Goal: Register for event/course: Sign up to attend an event or enroll in a course

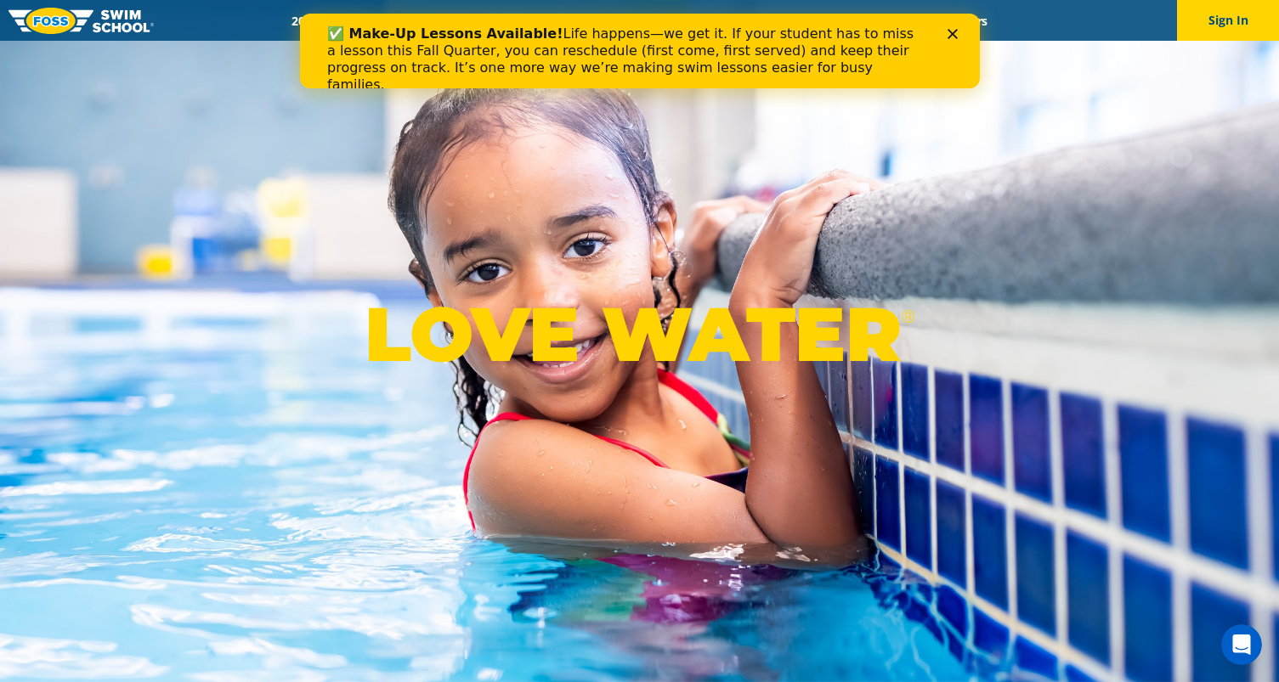
click at [492, 204] on div "LOVE WATER ®" at bounding box center [639, 341] width 1279 height 682
click at [953, 33] on polygon "Close" at bounding box center [952, 34] width 10 height 10
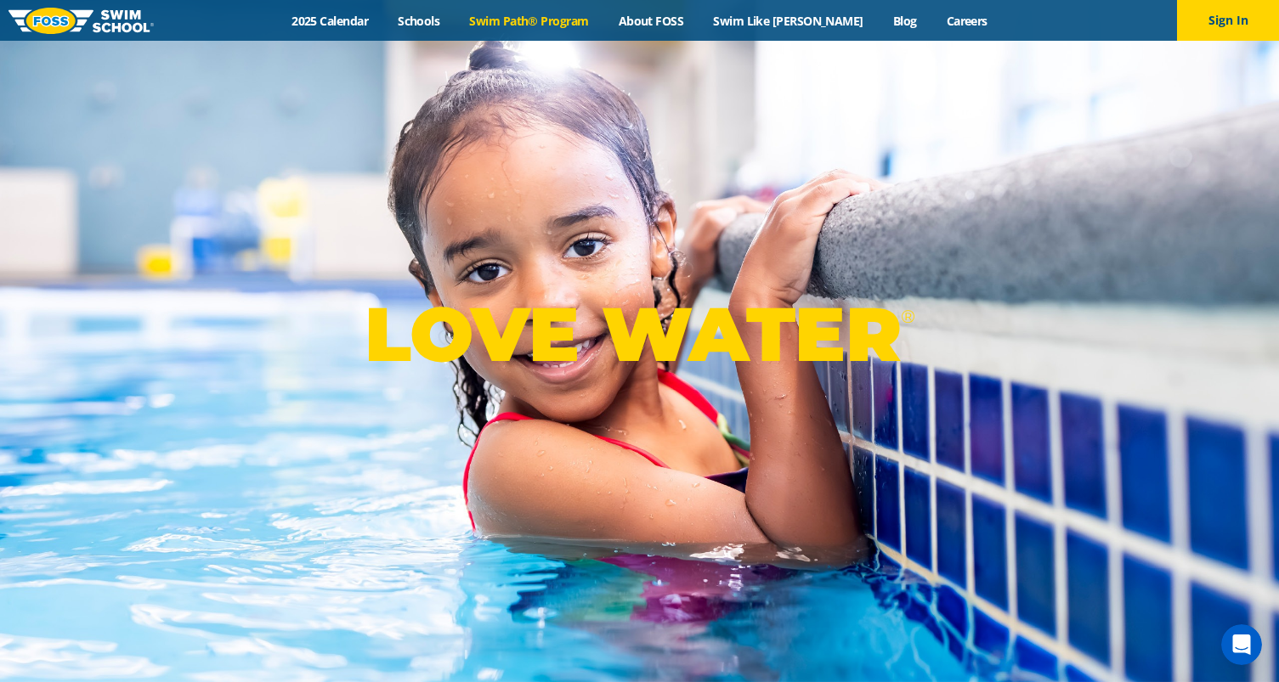
click at [546, 13] on link "Swim Path® Program" at bounding box center [529, 21] width 149 height 16
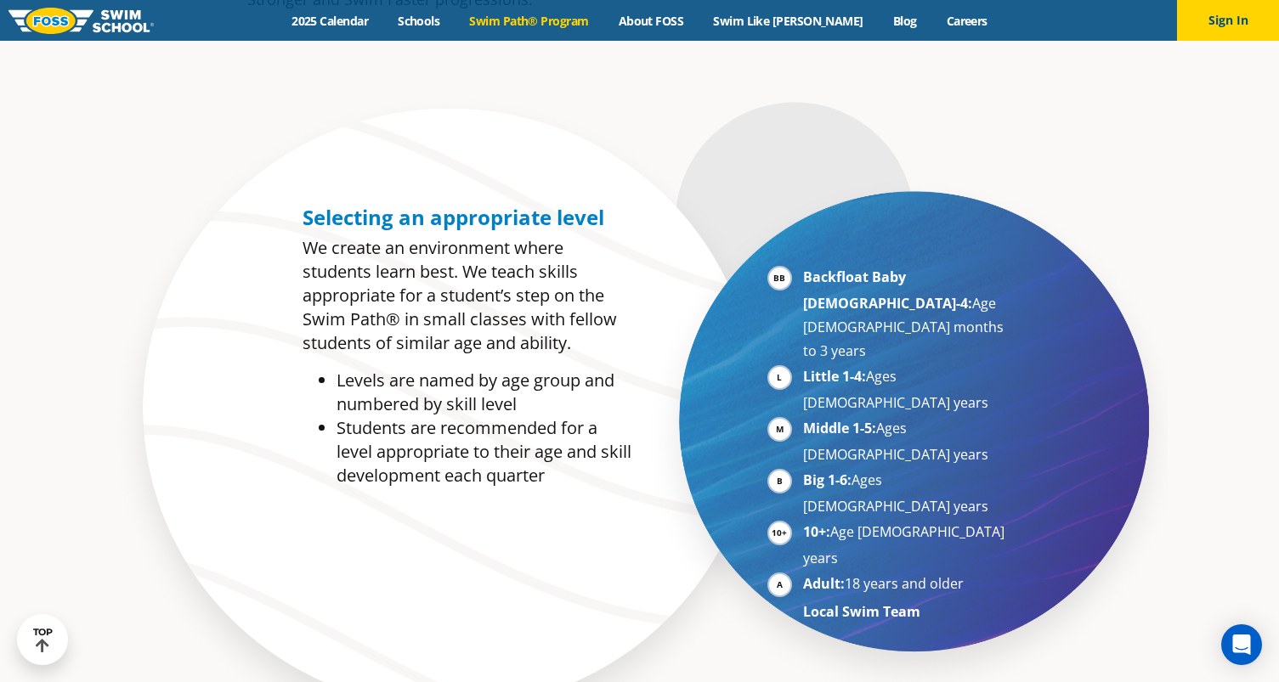
scroll to position [828, 0]
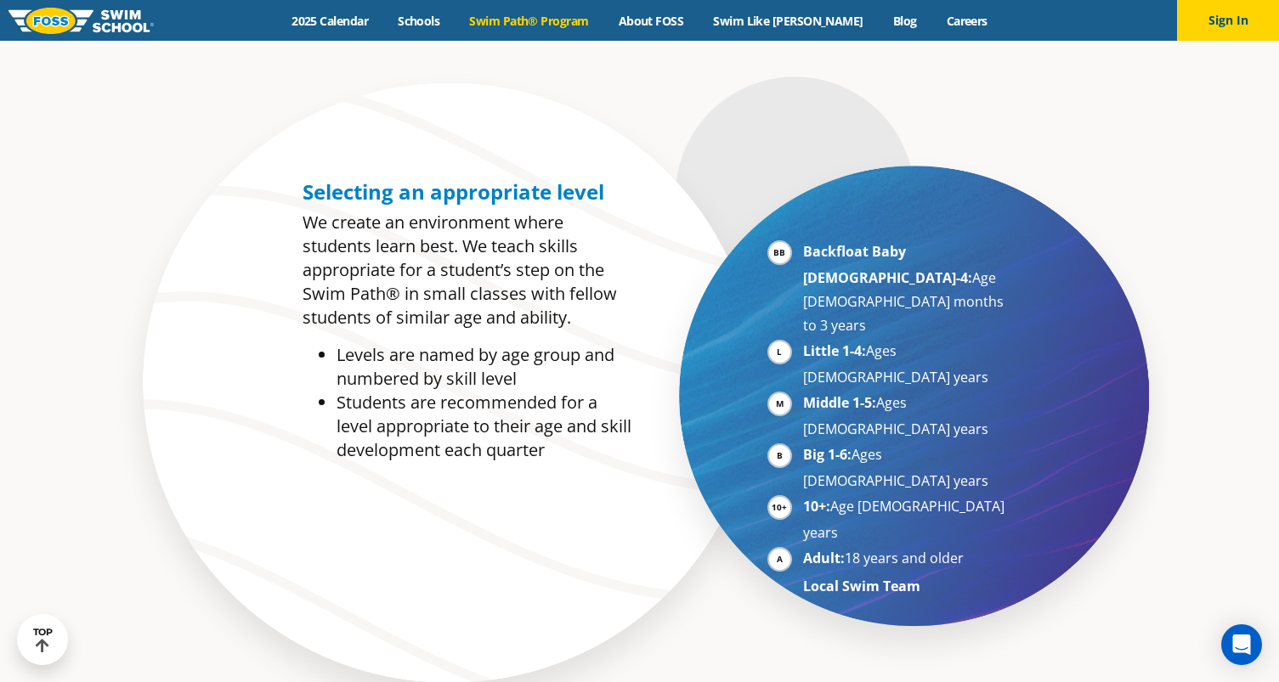
click at [803, 546] on li "Adult: 18 years and older" at bounding box center [907, 559] width 208 height 26
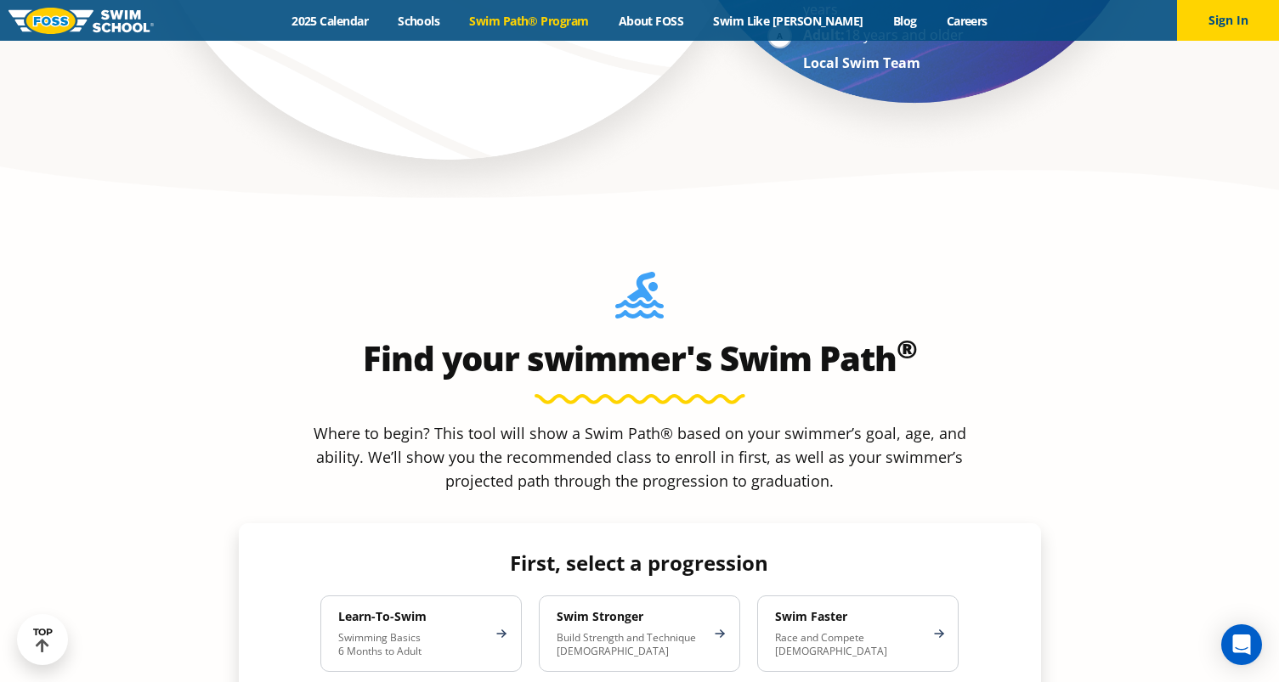
scroll to position [1369, 0]
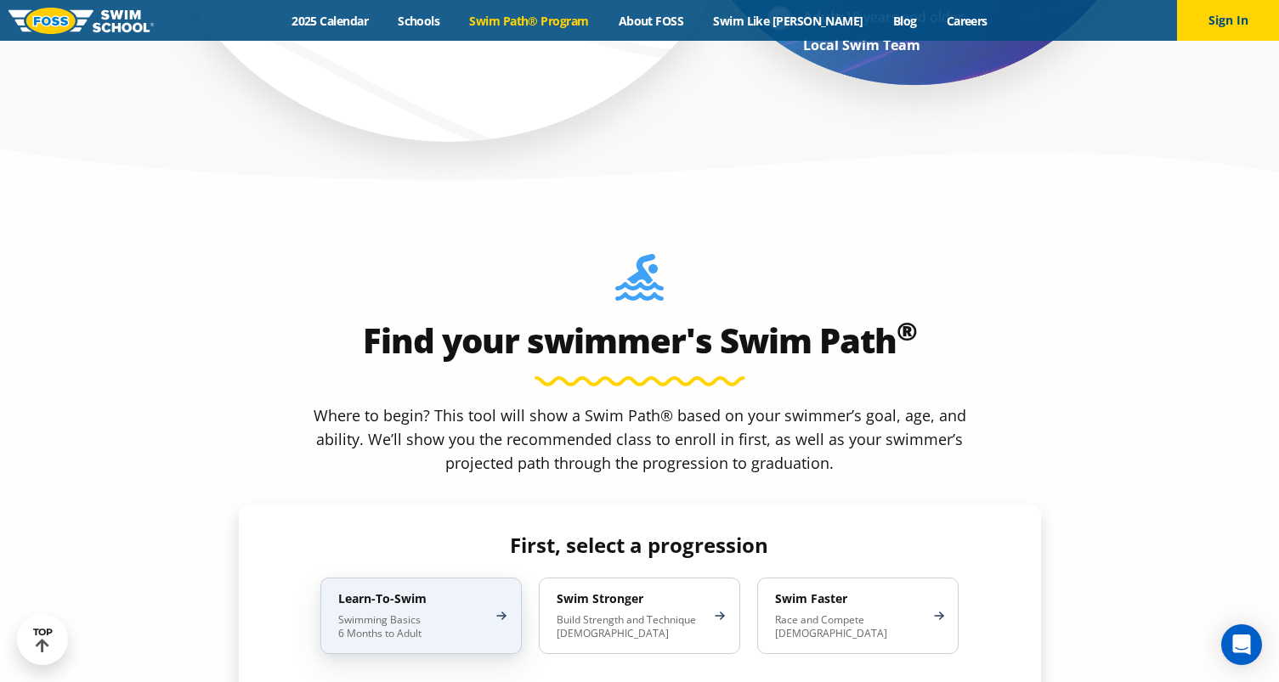
click at [398, 613] on p "Swimming Basics 6 Months to Adult" at bounding box center [412, 626] width 149 height 27
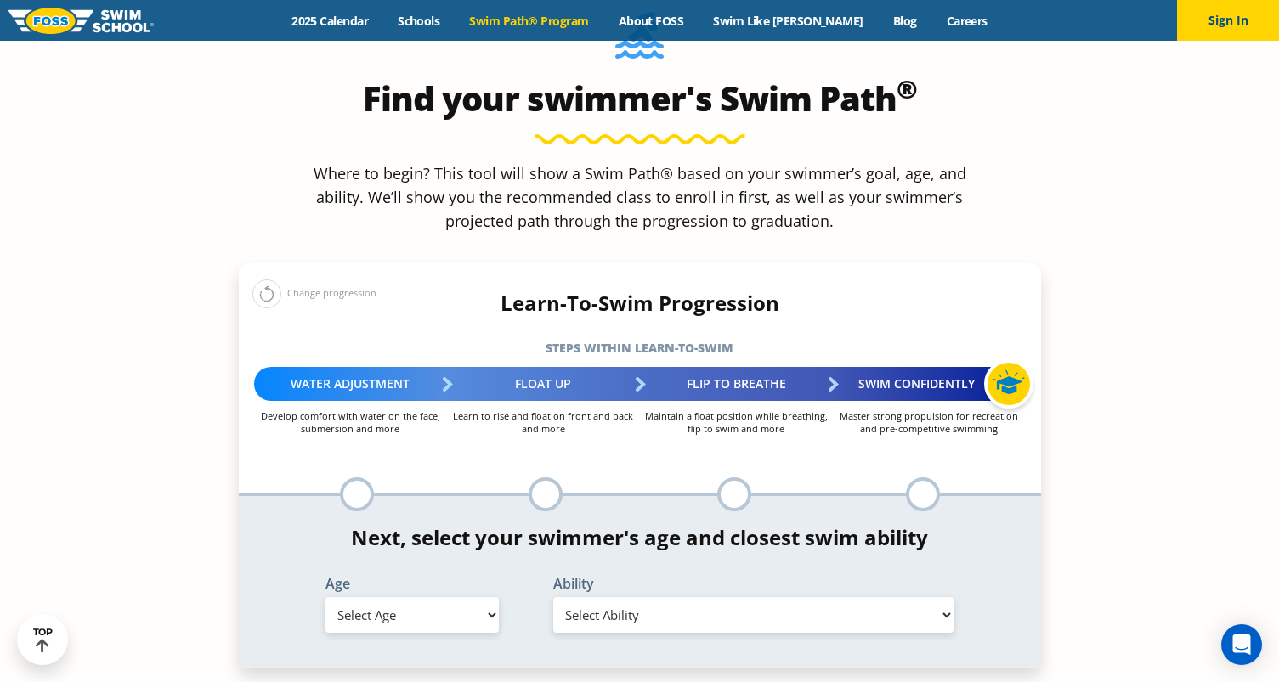
scroll to position [1614, 0]
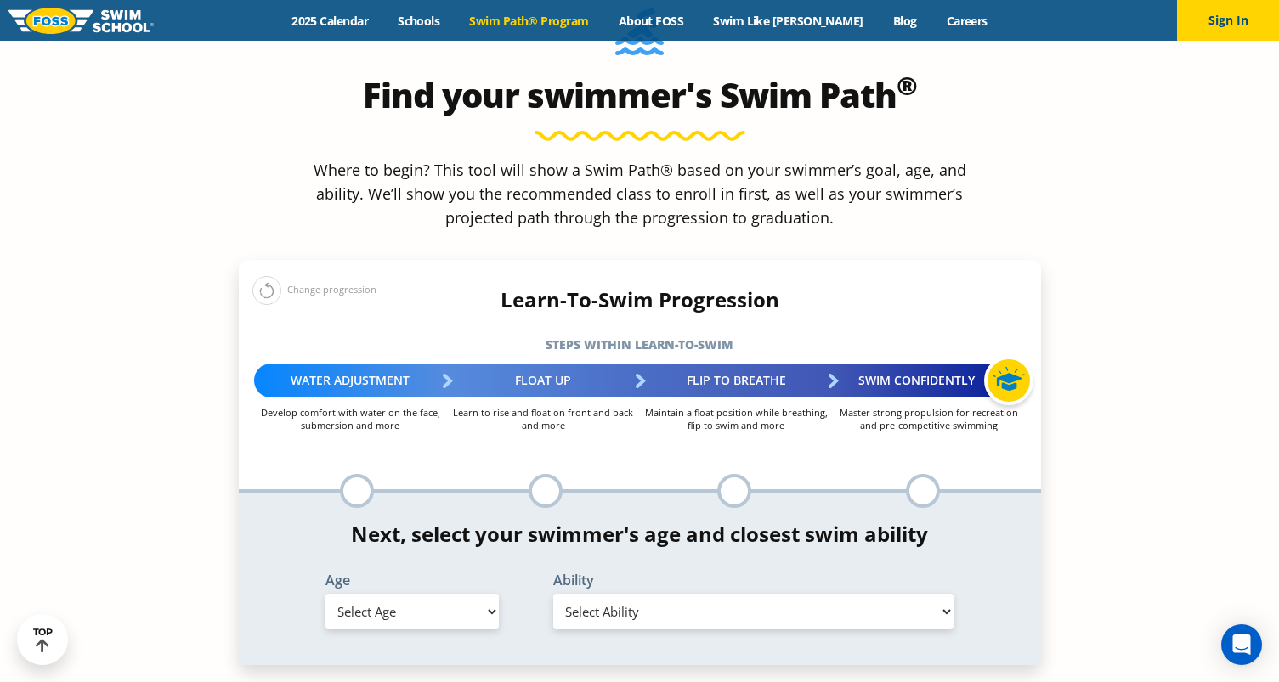
select select "adult-18-years-"
select select "adult-18-years--when-in-the-water-reliant-on-a-life-jacket-or-floatation-device"
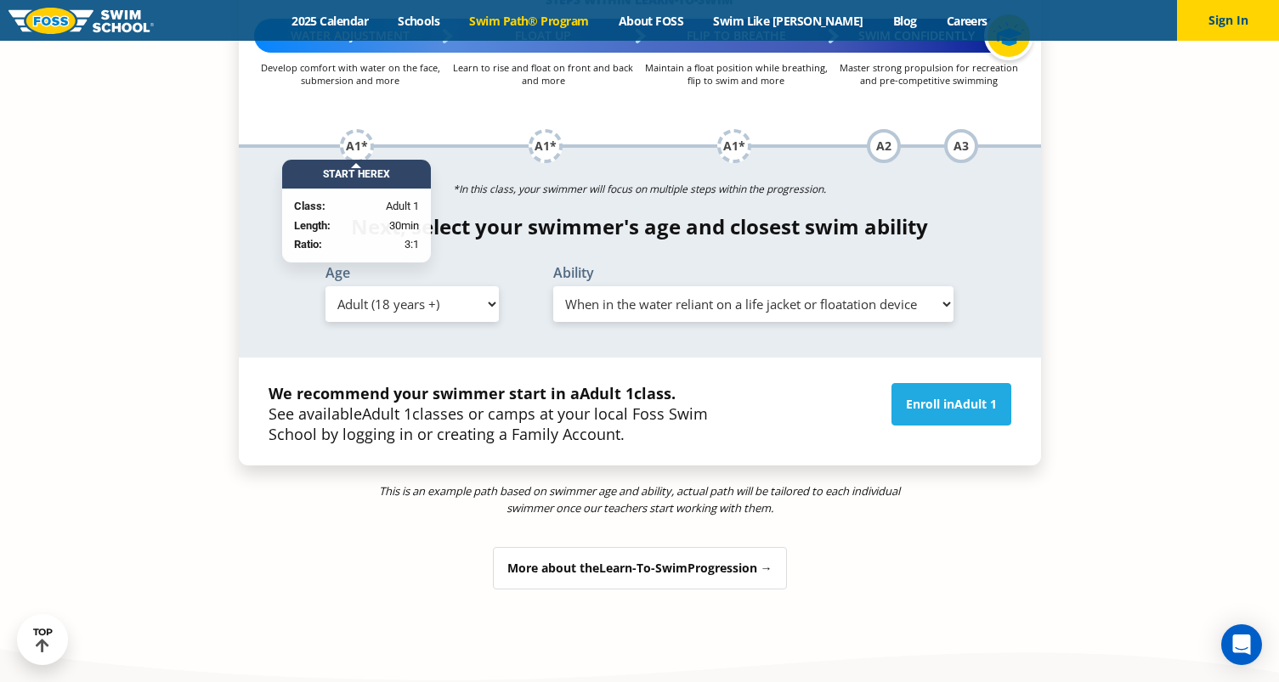
scroll to position [1988, 0]
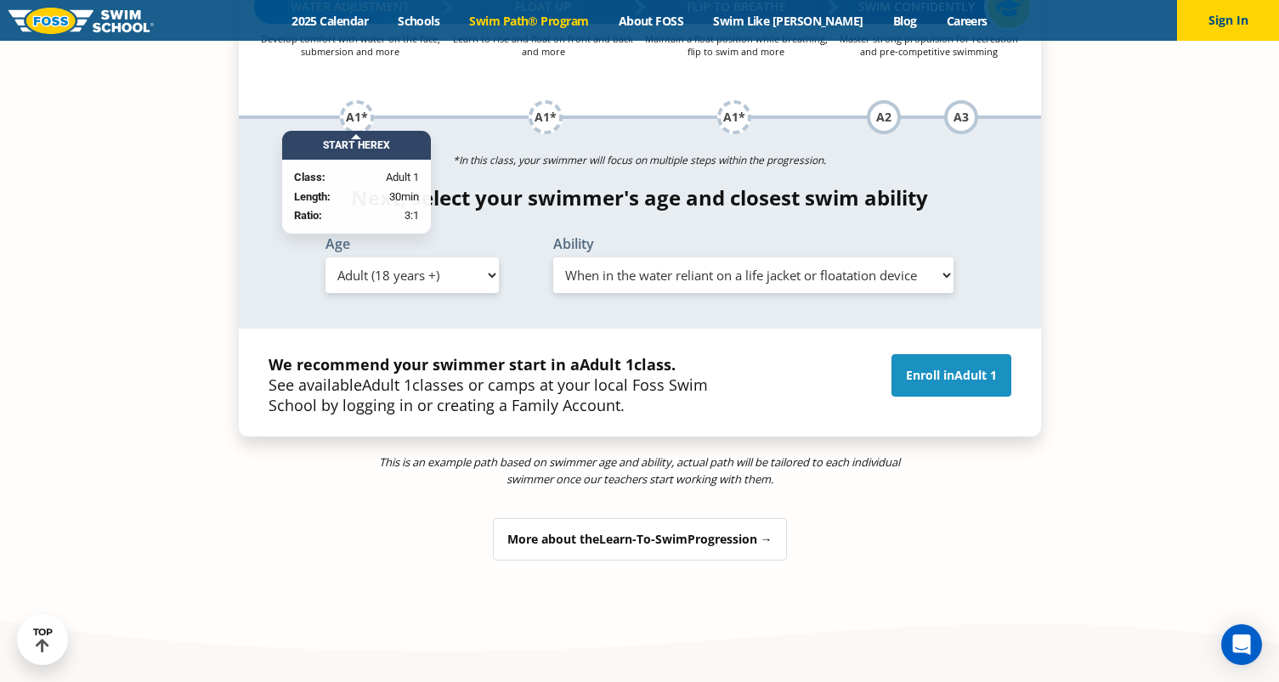
click at [946, 354] on link "Enroll in Adult 1" at bounding box center [951, 375] width 120 height 42
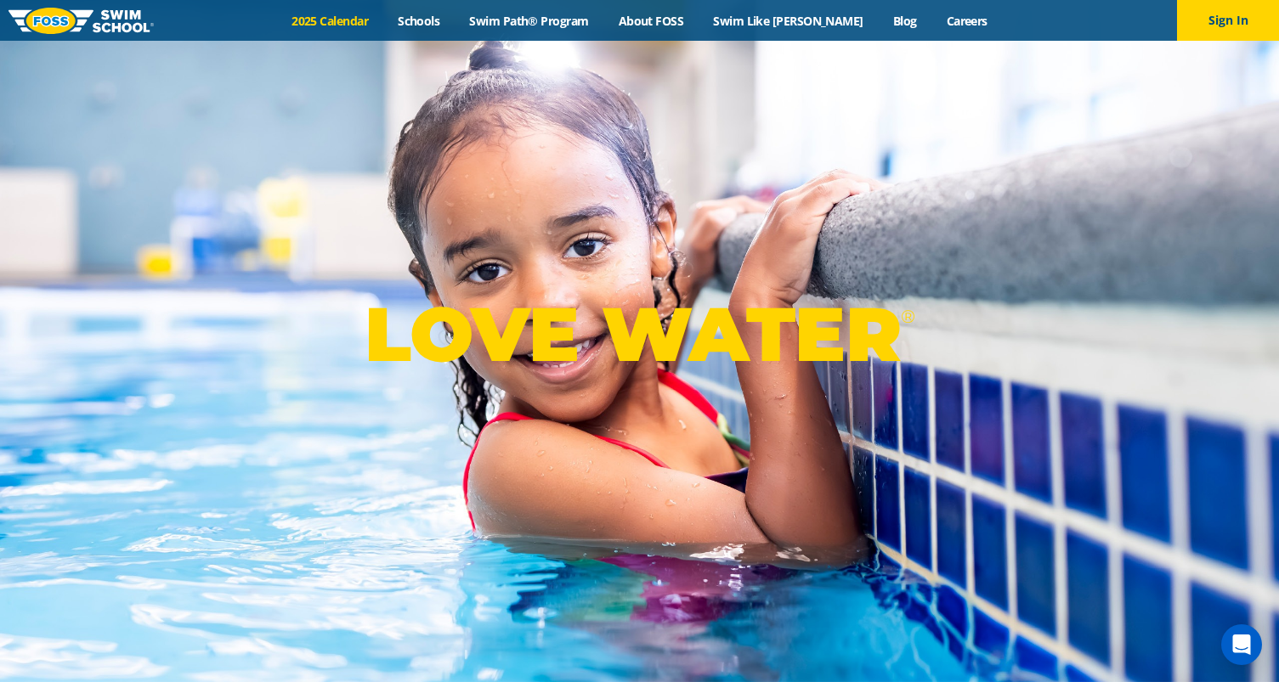
click at [363, 21] on link "2025 Calendar" at bounding box center [330, 21] width 106 height 16
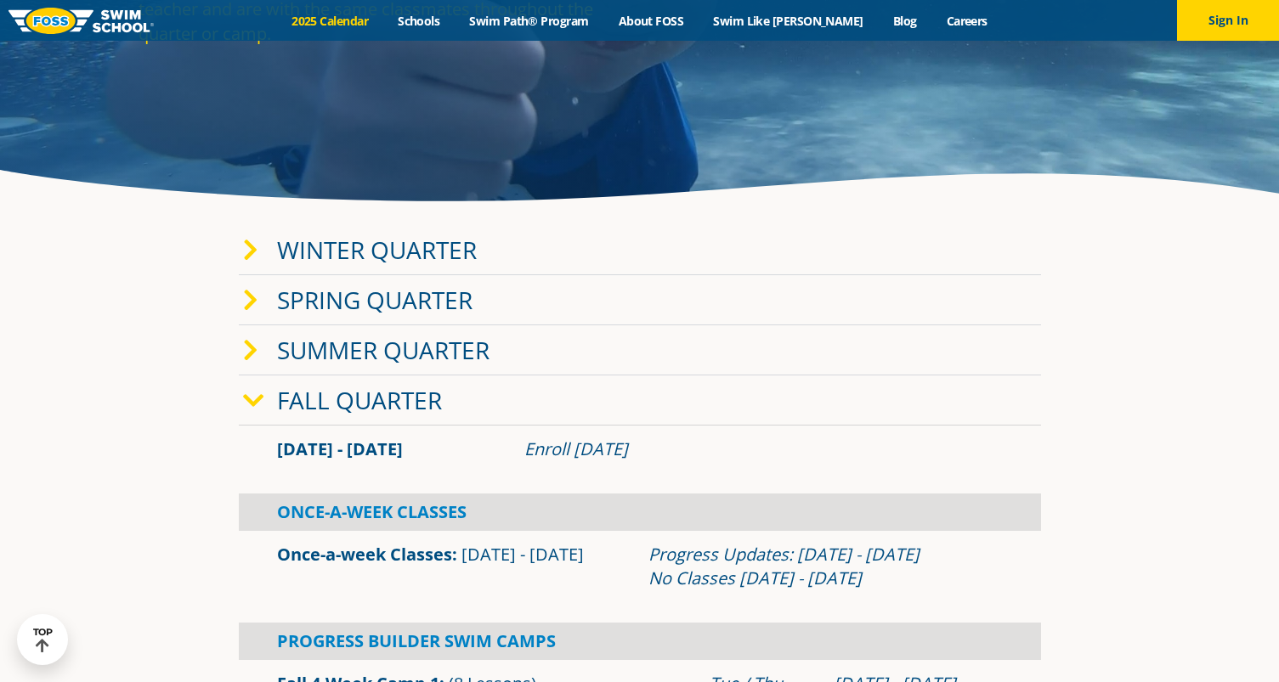
scroll to position [271, 0]
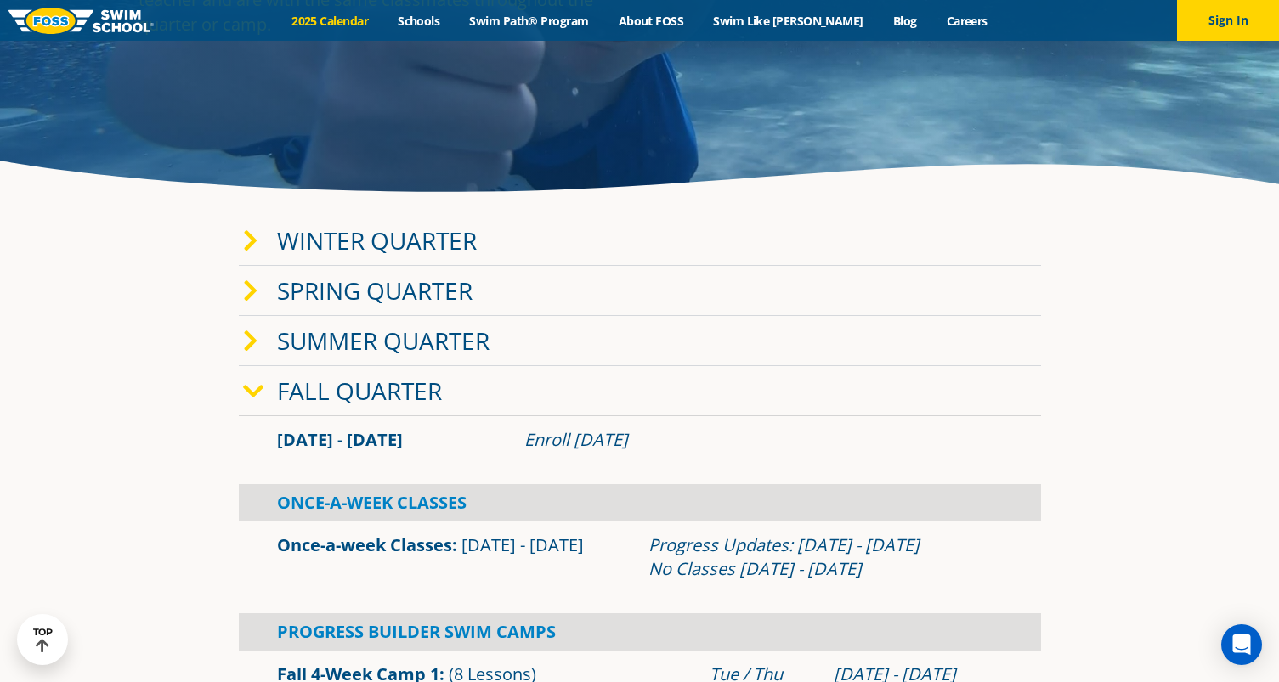
click at [465, 243] on link "Winter Quarter" at bounding box center [377, 240] width 200 height 32
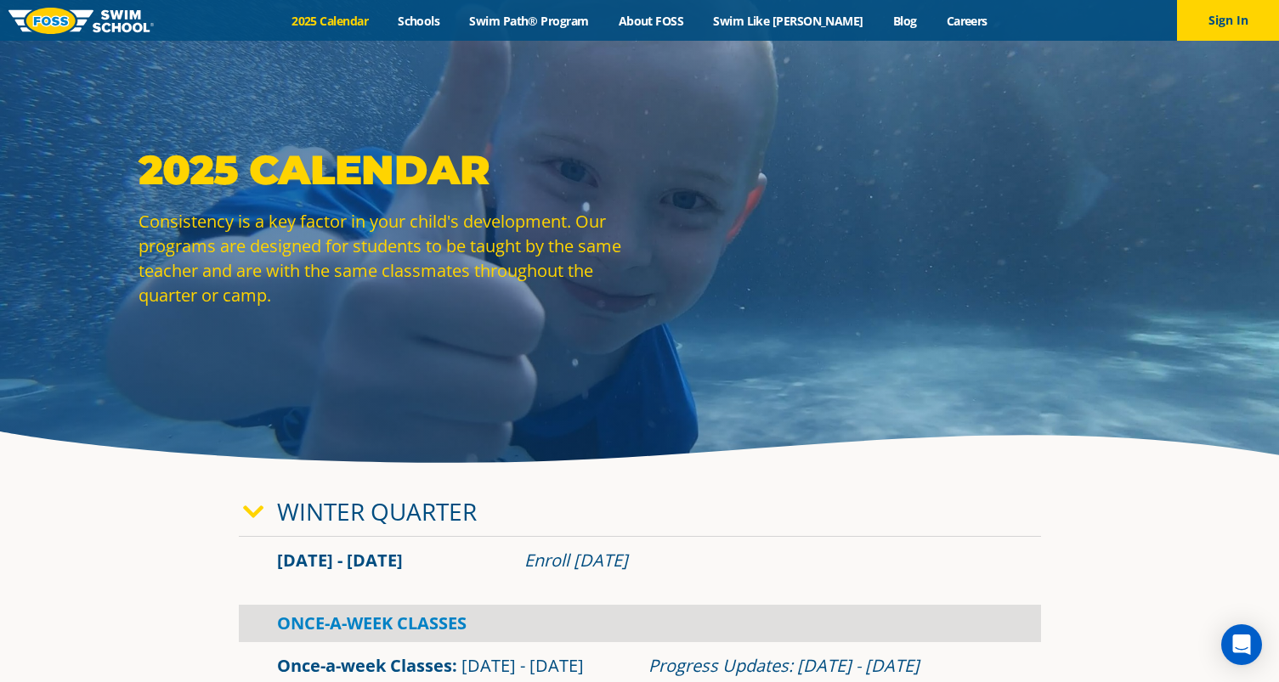
scroll to position [0, 0]
click at [455, 23] on link "Schools" at bounding box center [418, 21] width 71 height 16
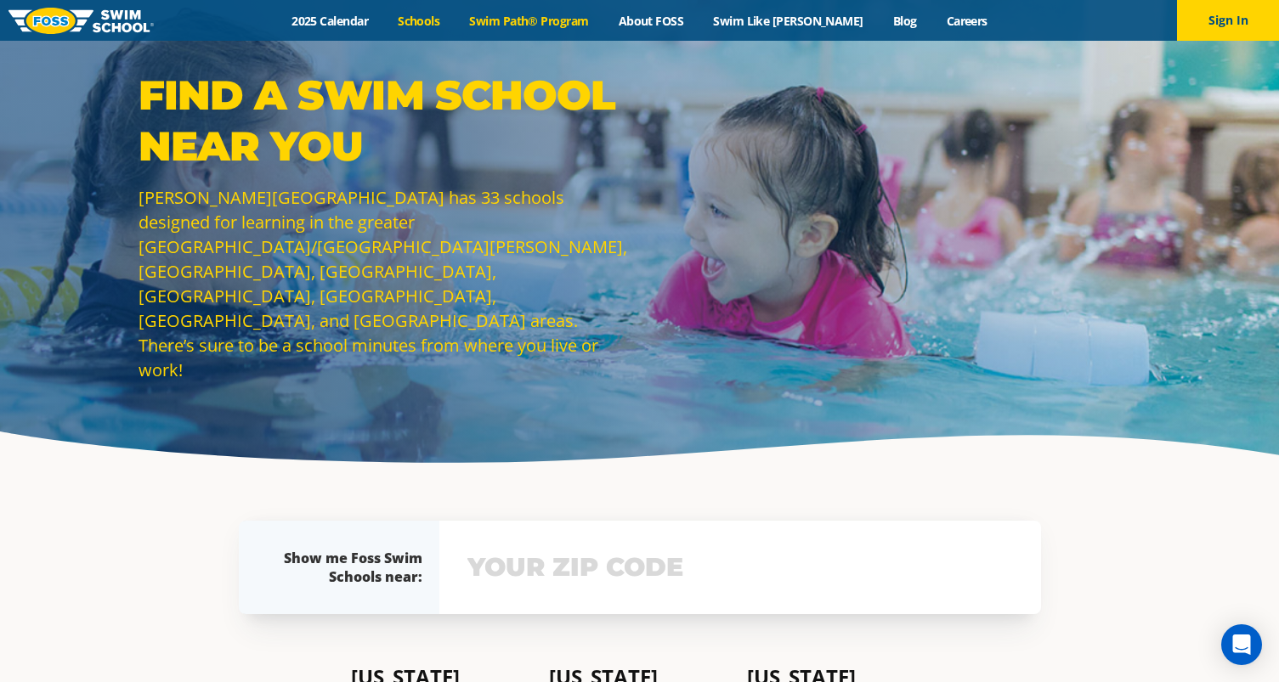
click at [595, 20] on link "Swim Path® Program" at bounding box center [529, 21] width 149 height 16
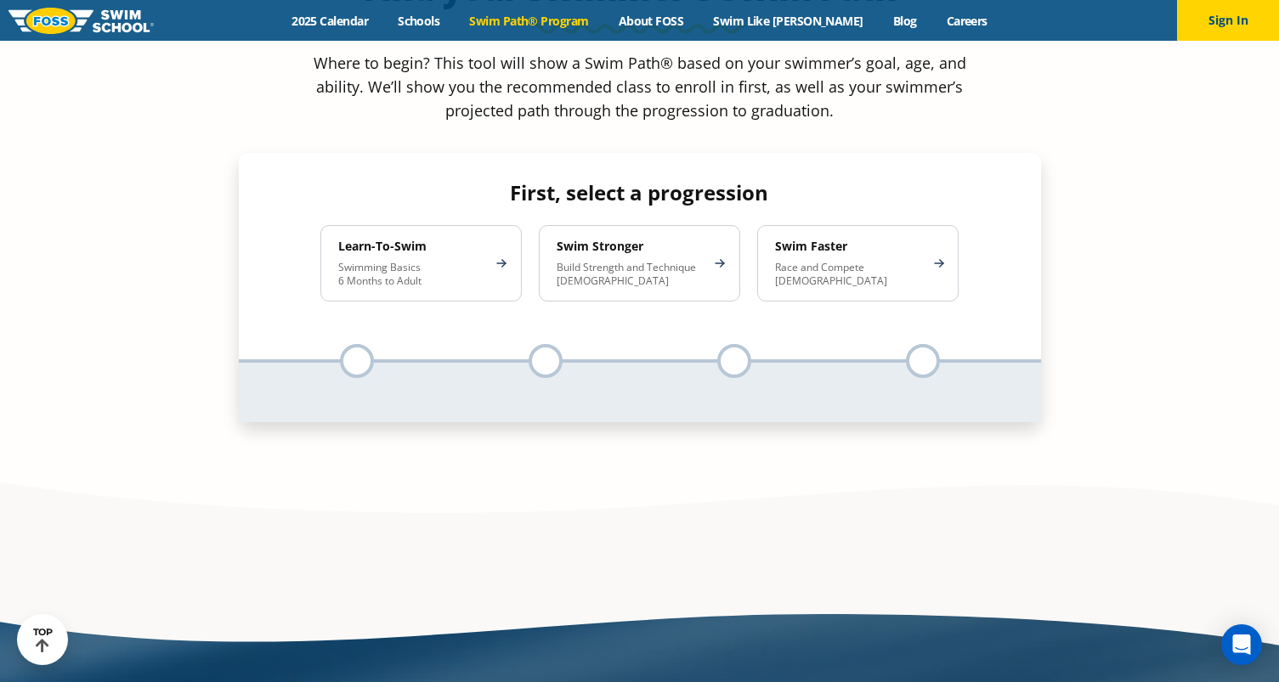
scroll to position [1733, 0]
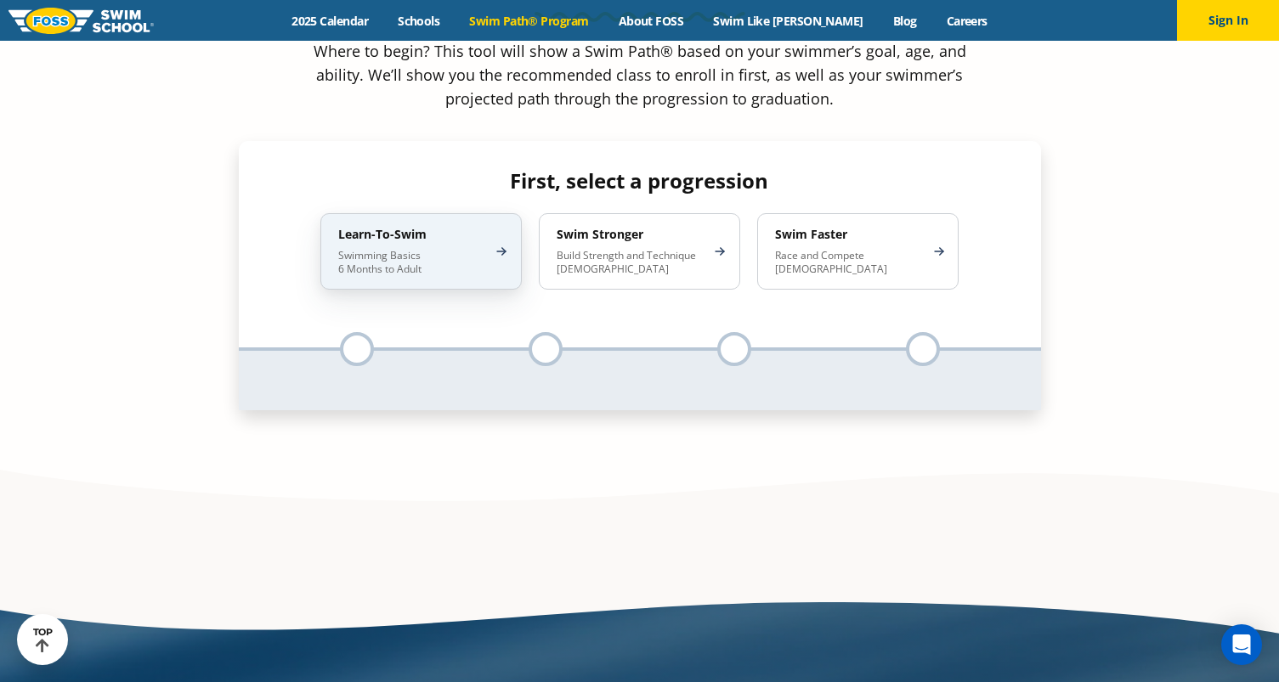
click at [404, 249] on p "Swimming Basics 6 Months to Adult" at bounding box center [412, 262] width 149 height 27
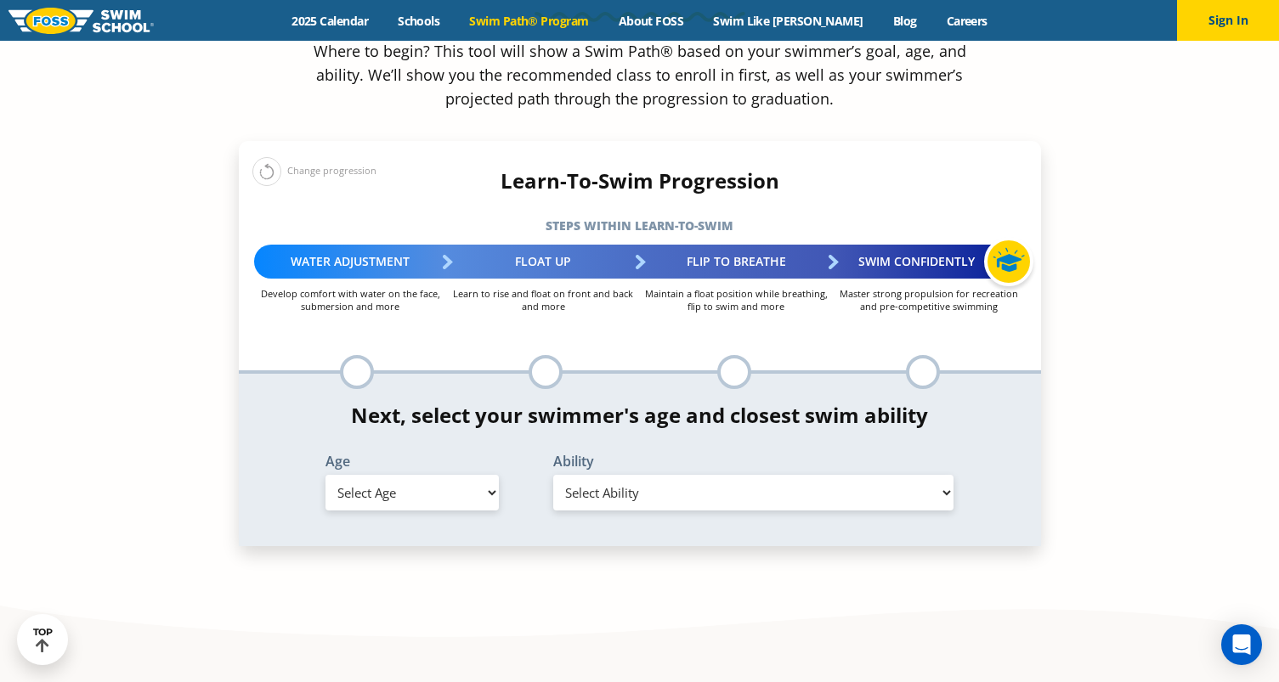
select select "adult-18-years-"
select select "adult-18-years--when-in-the-water-reliant-on-a-life-jacket-or-floatation-device"
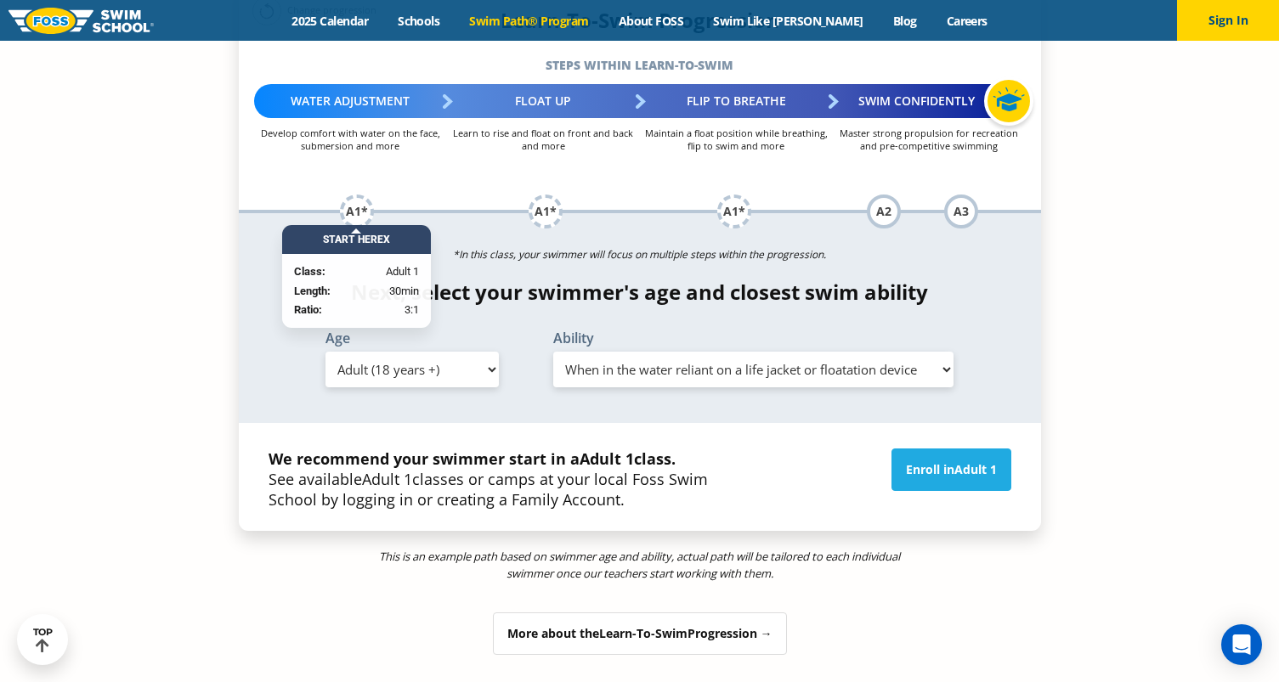
scroll to position [1902, 0]
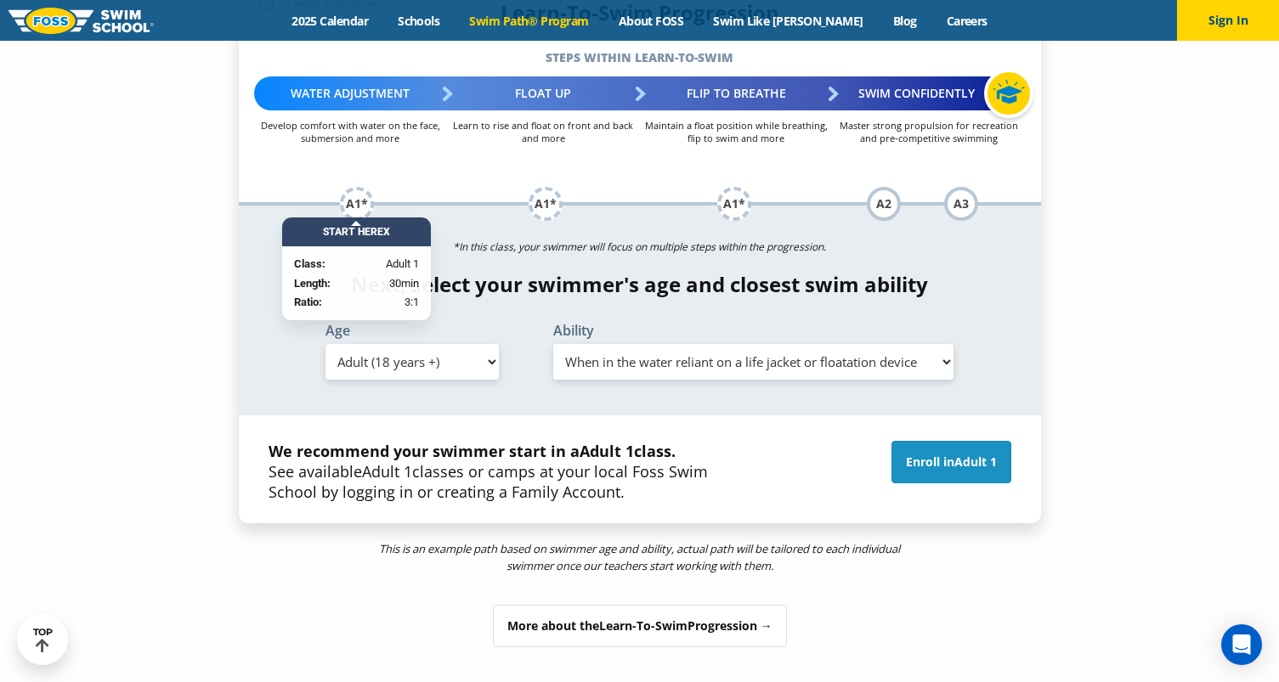
click at [958, 454] on span "Adult 1" at bounding box center [975, 462] width 42 height 16
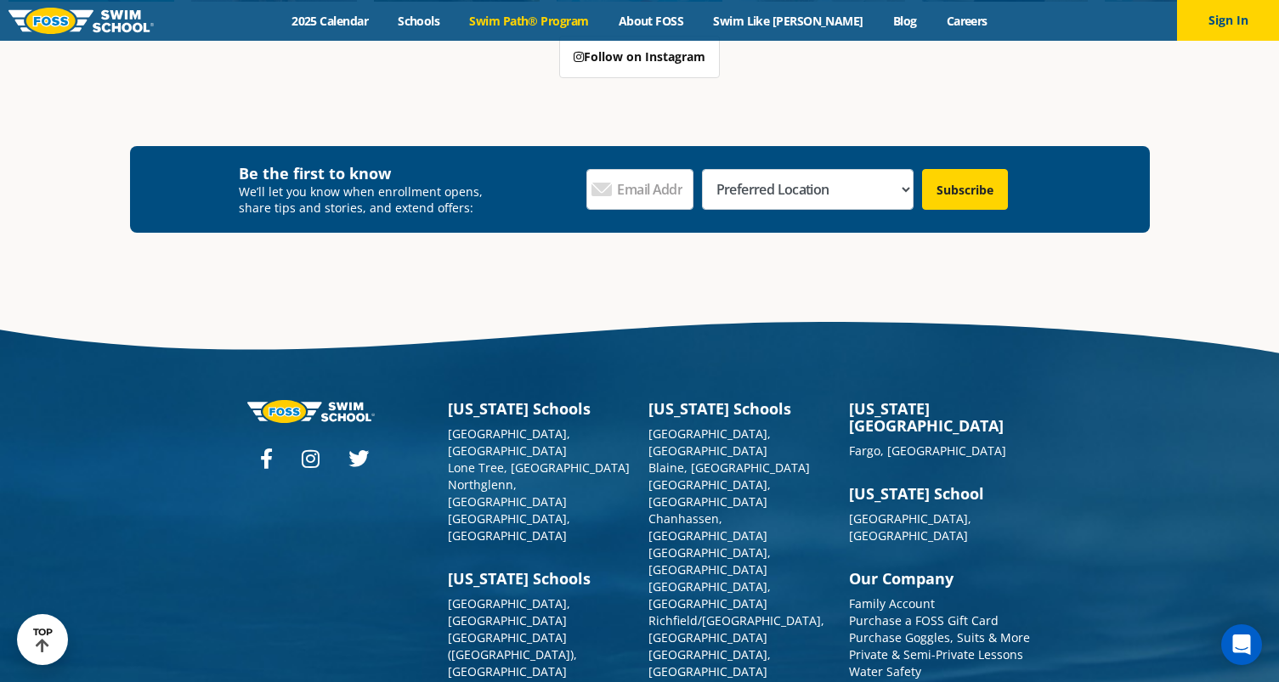
scroll to position [5006, 0]
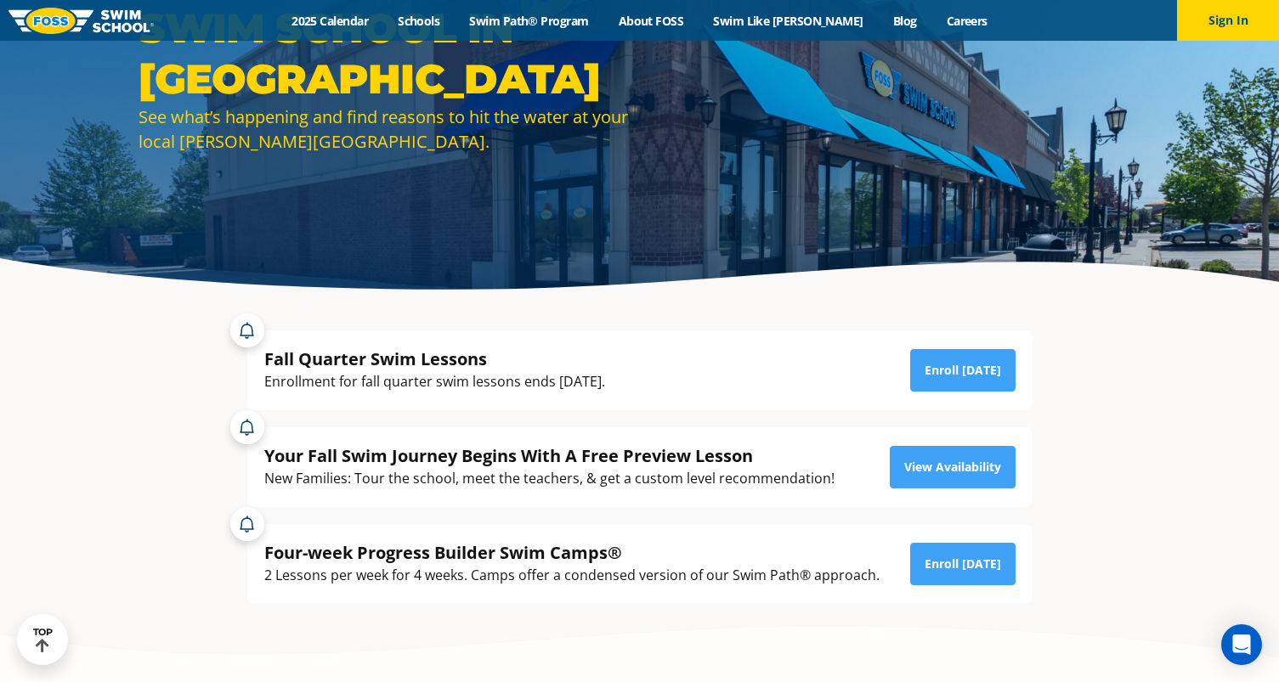
scroll to position [173, 0]
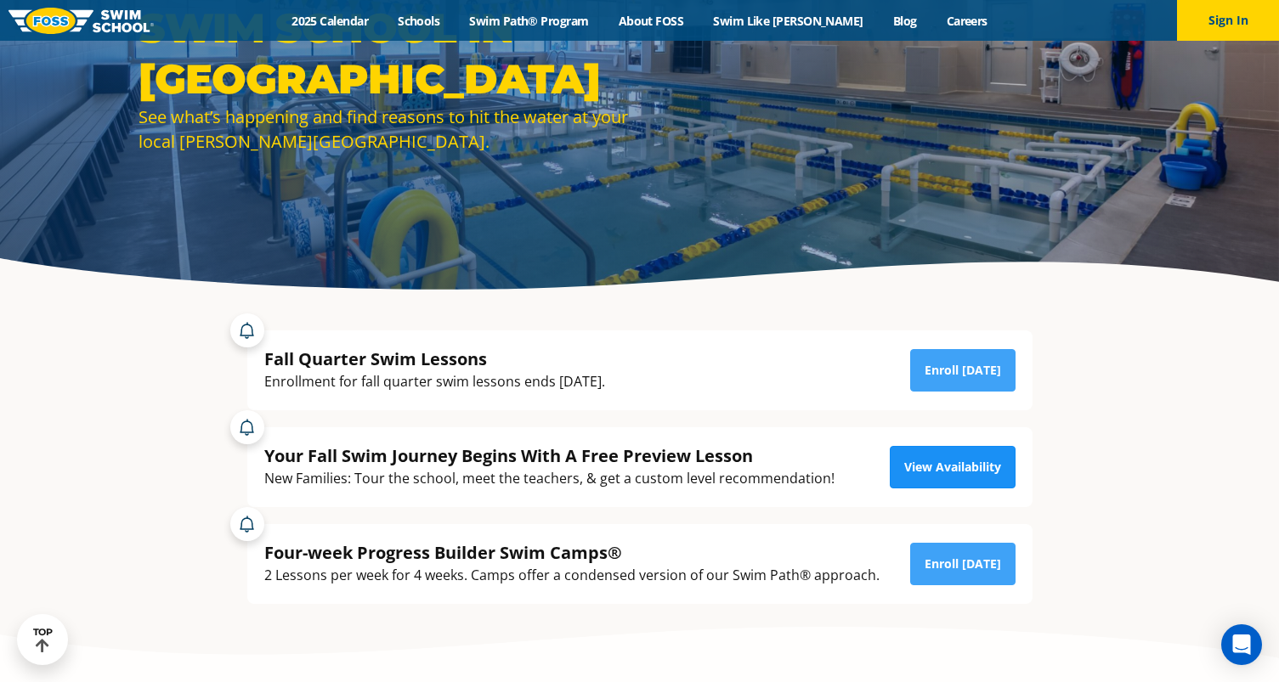
click at [958, 467] on link "View Availability" at bounding box center [953, 467] width 126 height 42
